Goal: Complete application form

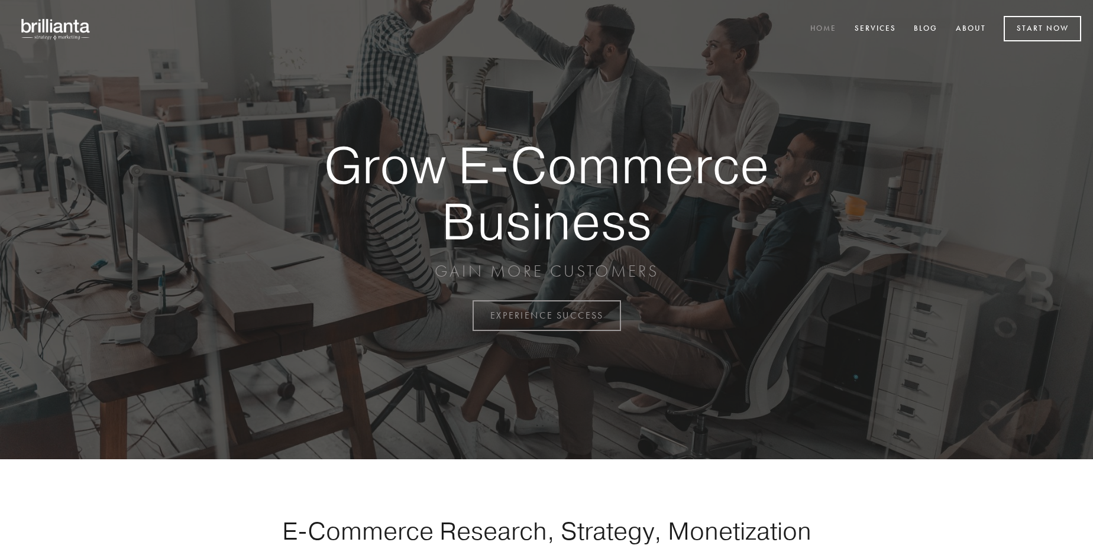
scroll to position [3099, 0]
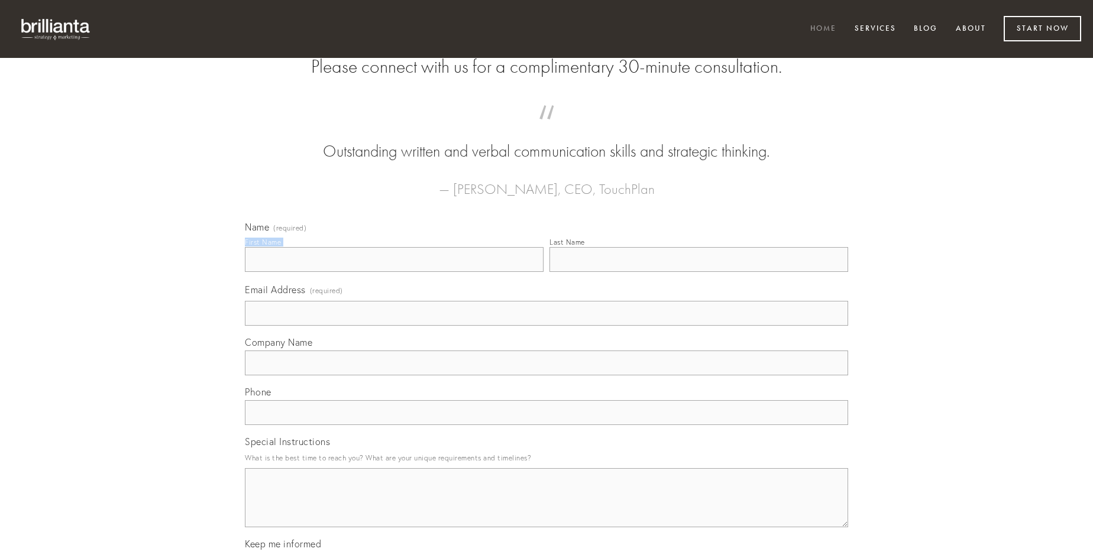
type input "[PERSON_NAME]"
click at [698, 272] on input "Last Name" at bounding box center [698, 259] width 299 height 25
type input "[PERSON_NAME]"
click at [546, 326] on input "Email Address (required)" at bounding box center [546, 313] width 603 height 25
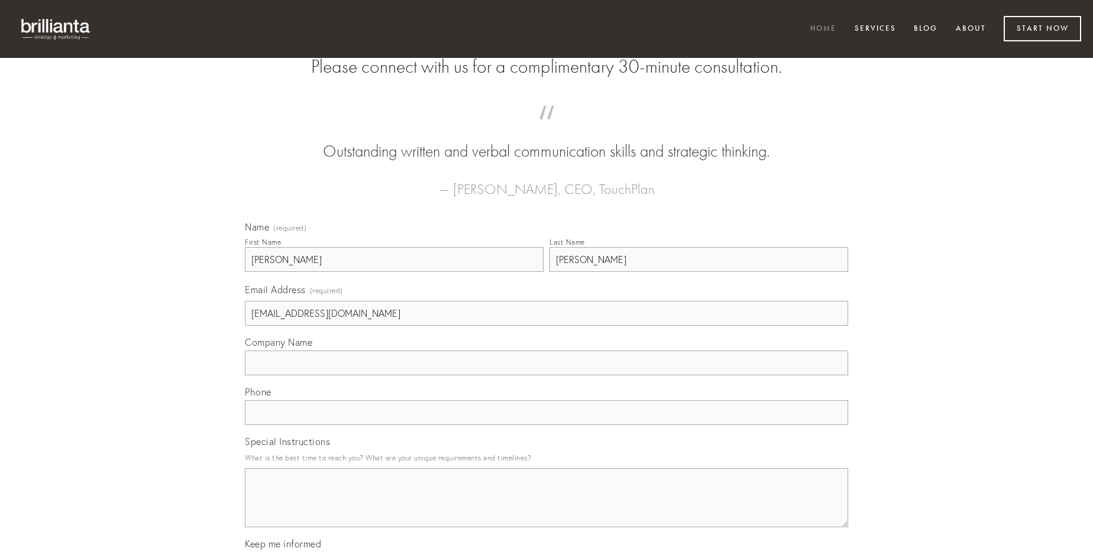
type input "[EMAIL_ADDRESS][DOMAIN_NAME]"
click at [546, 375] on input "Company Name" at bounding box center [546, 363] width 603 height 25
type input "absque"
click at [546, 425] on input "text" at bounding box center [546, 412] width 603 height 25
click at [546, 508] on textarea "Special Instructions" at bounding box center [546, 497] width 603 height 59
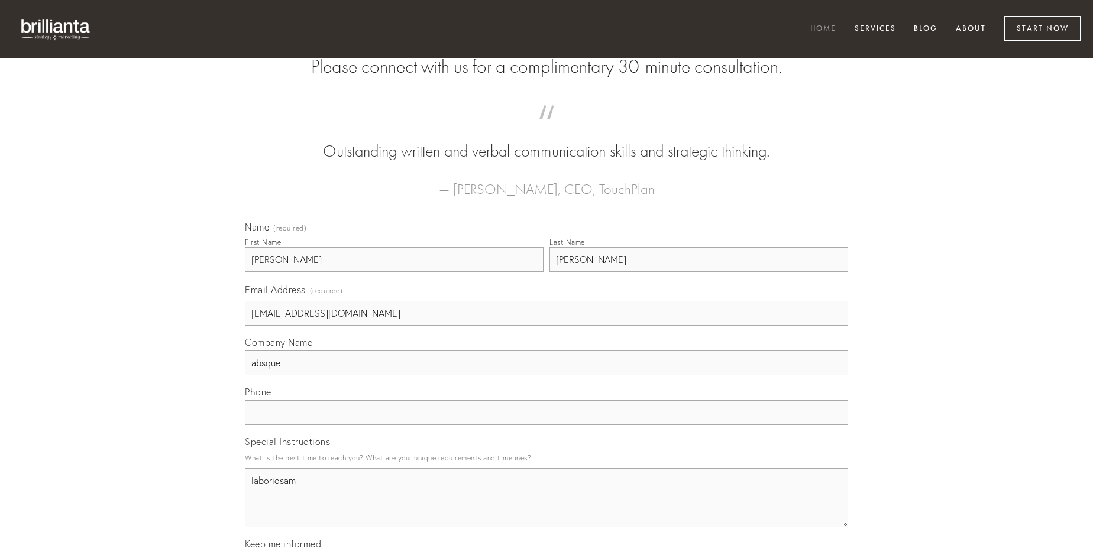
type textarea "laboriosam"
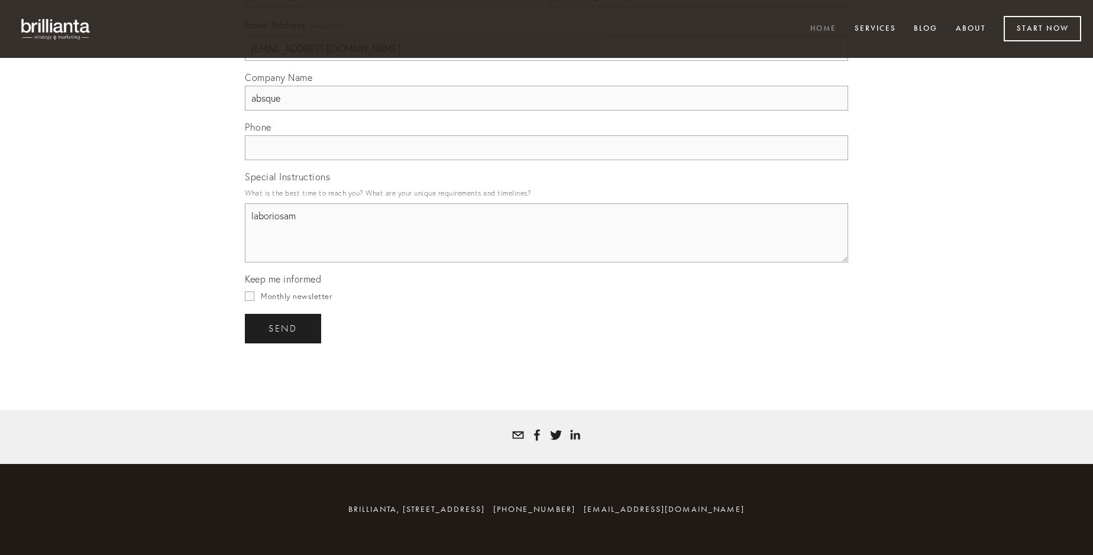
click at [284, 328] on span "send" at bounding box center [282, 328] width 29 height 11
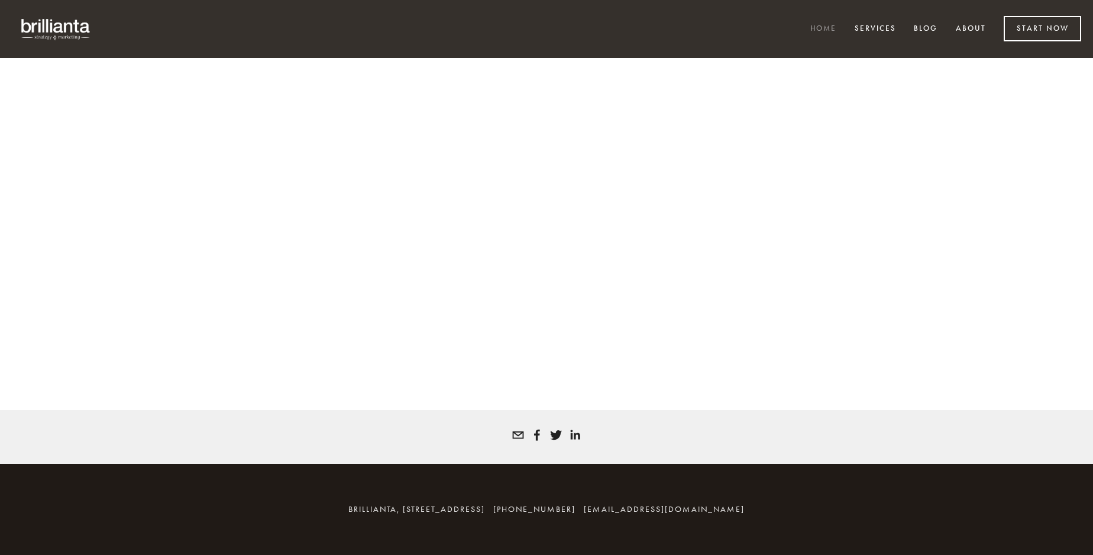
scroll to position [3083, 0]
